Goal: Task Accomplishment & Management: Manage account settings

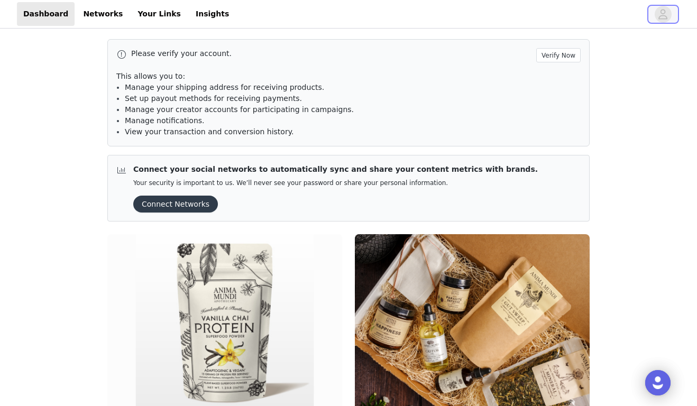
click at [655, 11] on span "button" at bounding box center [662, 14] width 17 height 17
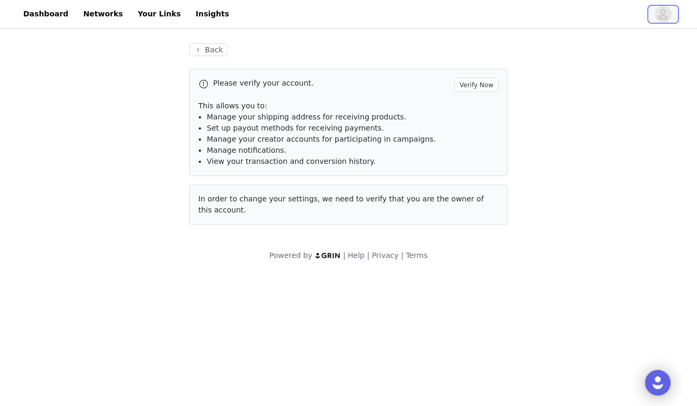
click at [657, 14] on icon "avatar" at bounding box center [662, 14] width 10 height 17
click at [656, 14] on span "button" at bounding box center [662, 14] width 17 height 17
click at [481, 89] on button "Verify Now" at bounding box center [476, 85] width 44 height 14
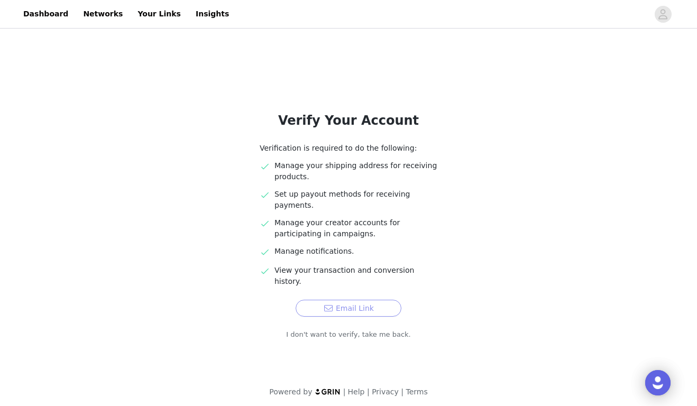
click at [361, 300] on button "Email Link" at bounding box center [348, 308] width 106 height 17
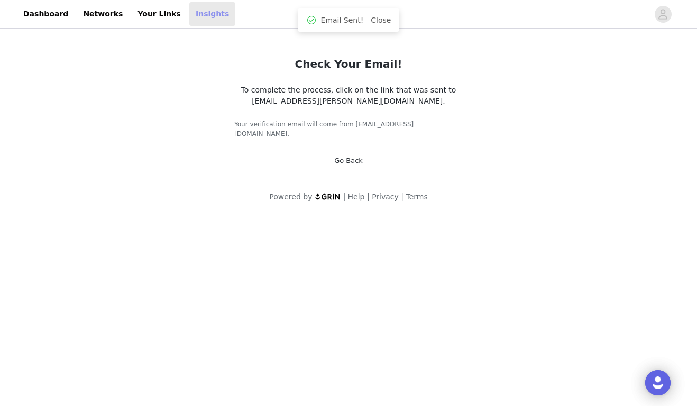
click at [201, 12] on link "Insights" at bounding box center [212, 14] width 46 height 24
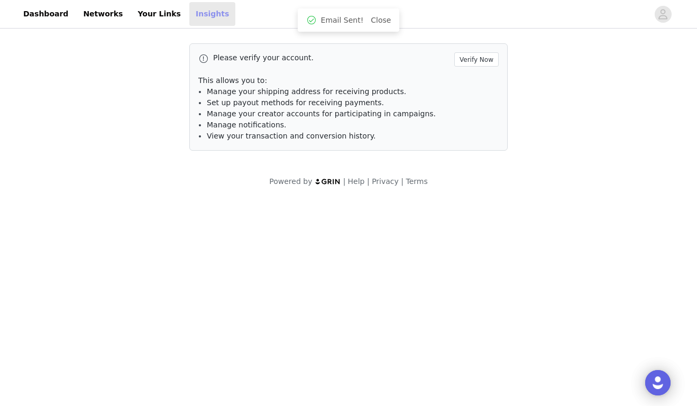
click at [201, 12] on link "Insights" at bounding box center [212, 14] width 46 height 24
click at [662, 12] on icon "avatar" at bounding box center [662, 14] width 10 height 17
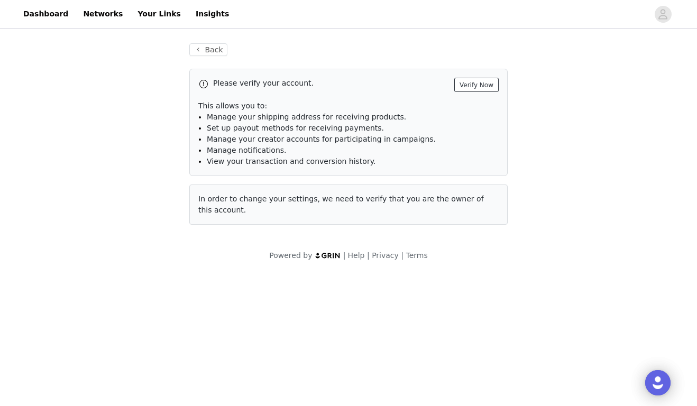
click at [491, 78] on button "Verify Now" at bounding box center [476, 85] width 44 height 14
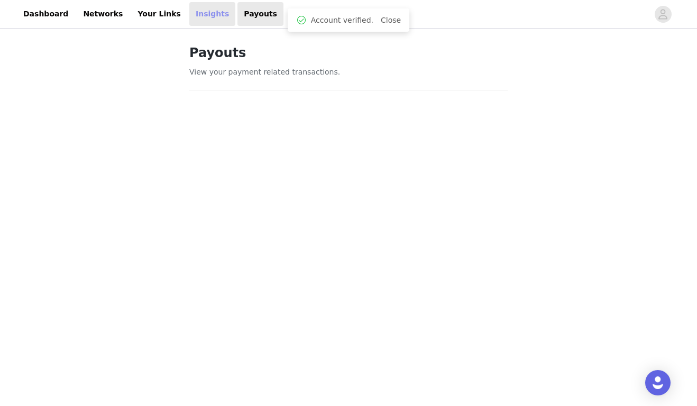
click at [200, 15] on link "Insights" at bounding box center [212, 14] width 46 height 24
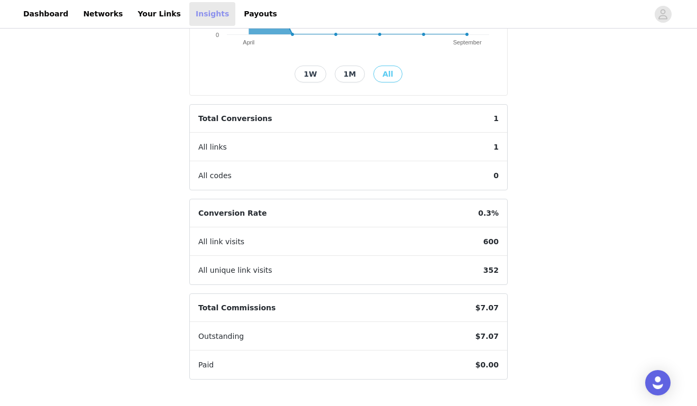
scroll to position [260, 0]
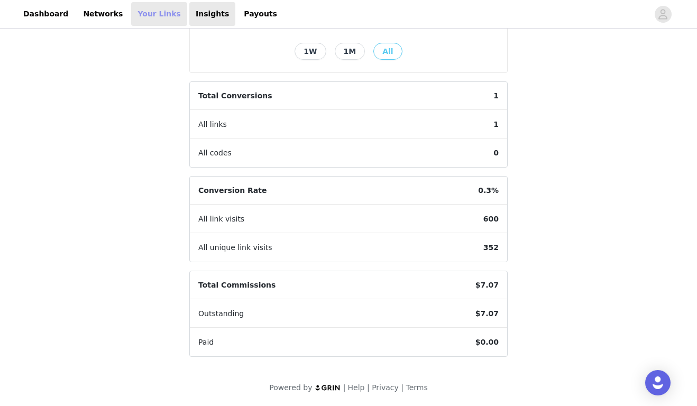
click at [147, 14] on link "Your Links" at bounding box center [159, 14] width 56 height 24
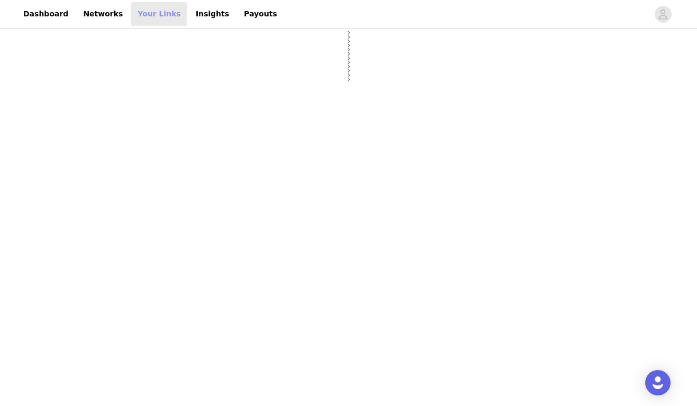
select select "12"
